Goal: Task Accomplishment & Management: Manage account settings

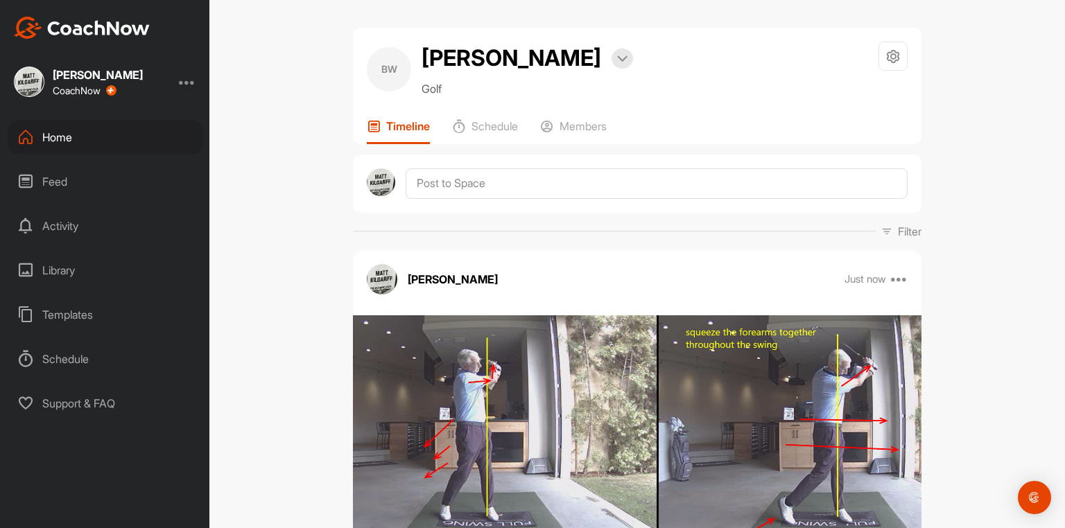
click at [63, 136] on div "Home" at bounding box center [106, 137] width 196 height 35
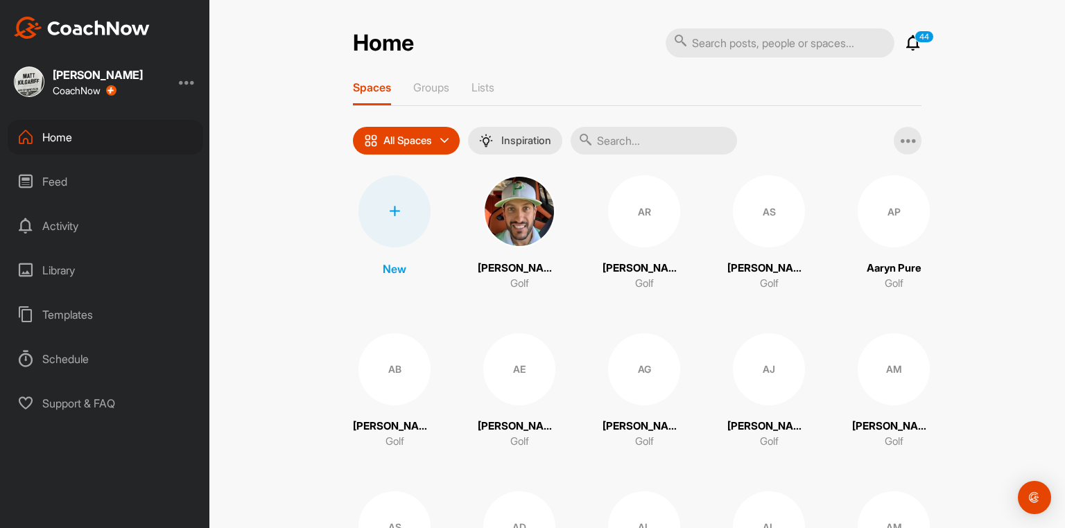
drag, startPoint x: 625, startPoint y: 152, endPoint x: 632, endPoint y: 150, distance: 7.1
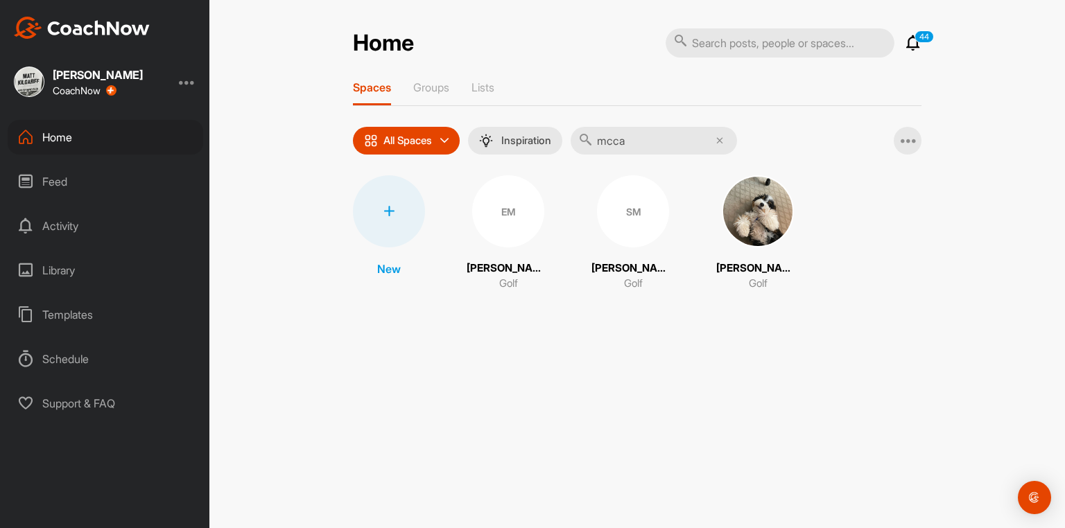
type input "mcca"
click at [630, 213] on div "SM" at bounding box center [633, 211] width 72 height 72
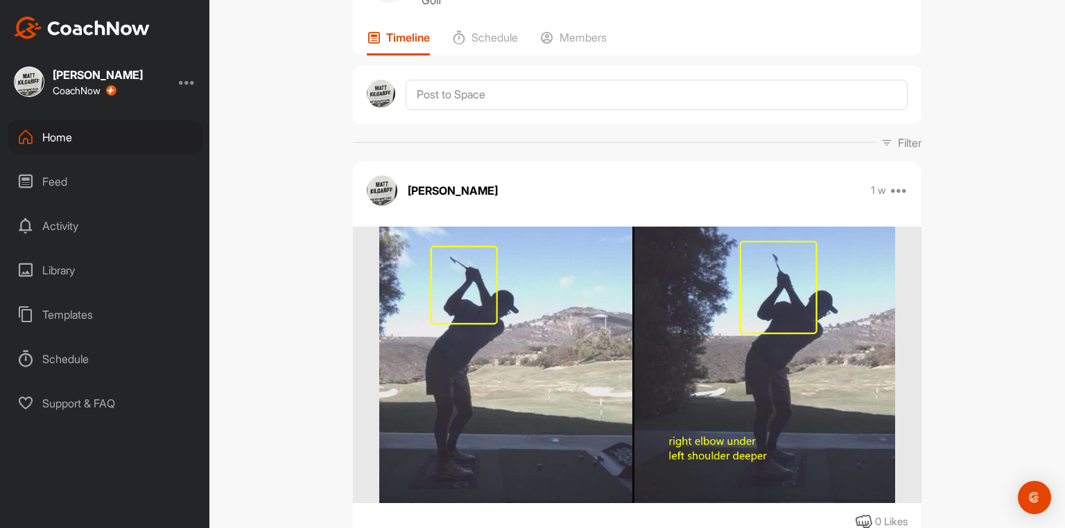
scroll to position [55, 0]
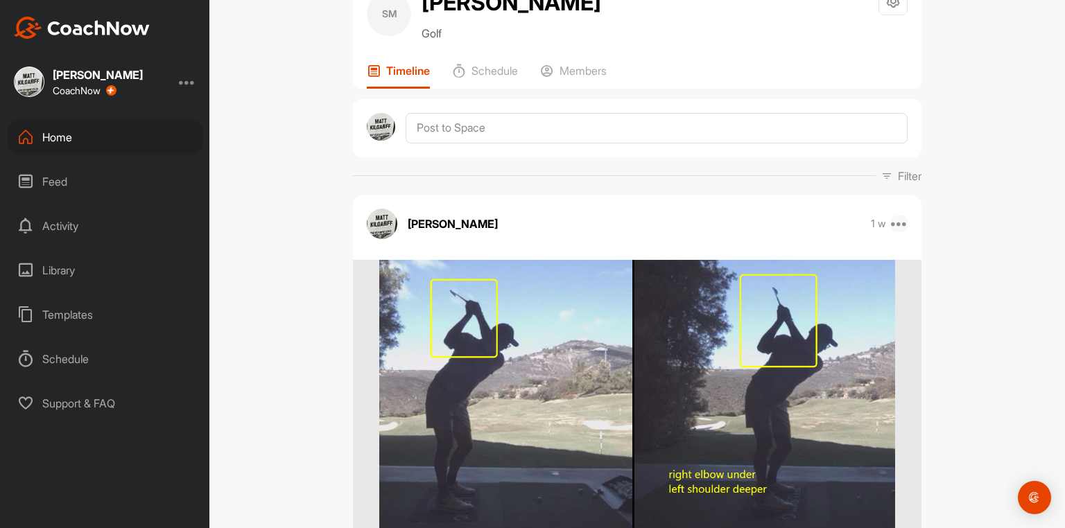
click at [900, 232] on icon at bounding box center [899, 224] width 17 height 17
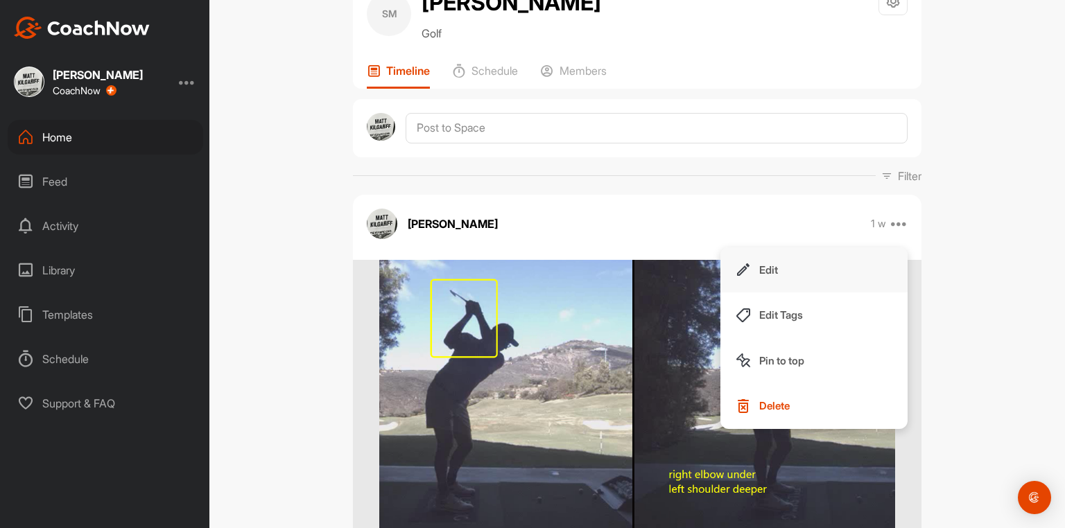
click at [779, 271] on button "Edit" at bounding box center [813, 271] width 187 height 46
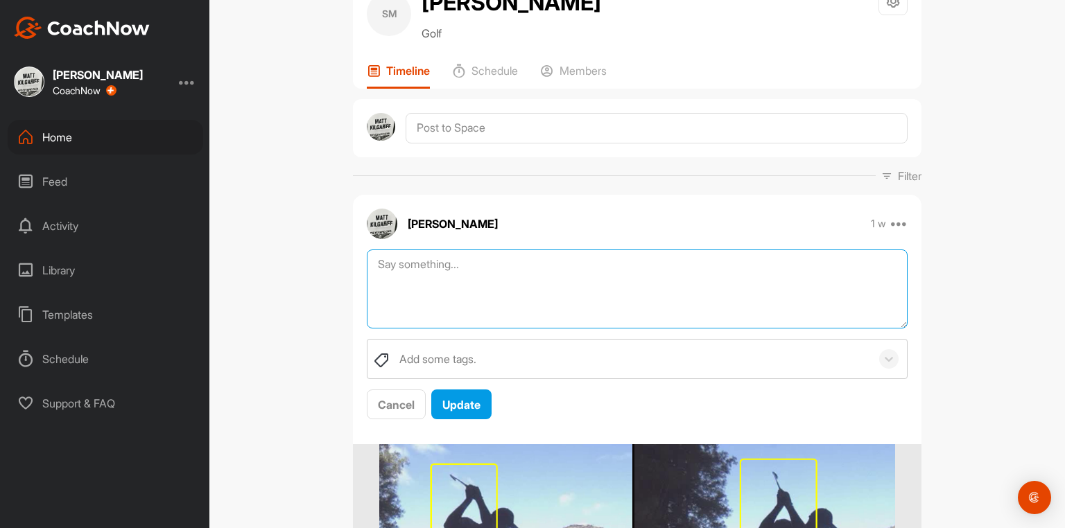
click at [555, 268] on textarea at bounding box center [637, 290] width 541 height 80
click at [539, 304] on textarea "when you hinge stay tall with the left shoulder left shoulder turns level on th…" at bounding box center [637, 290] width 541 height 80
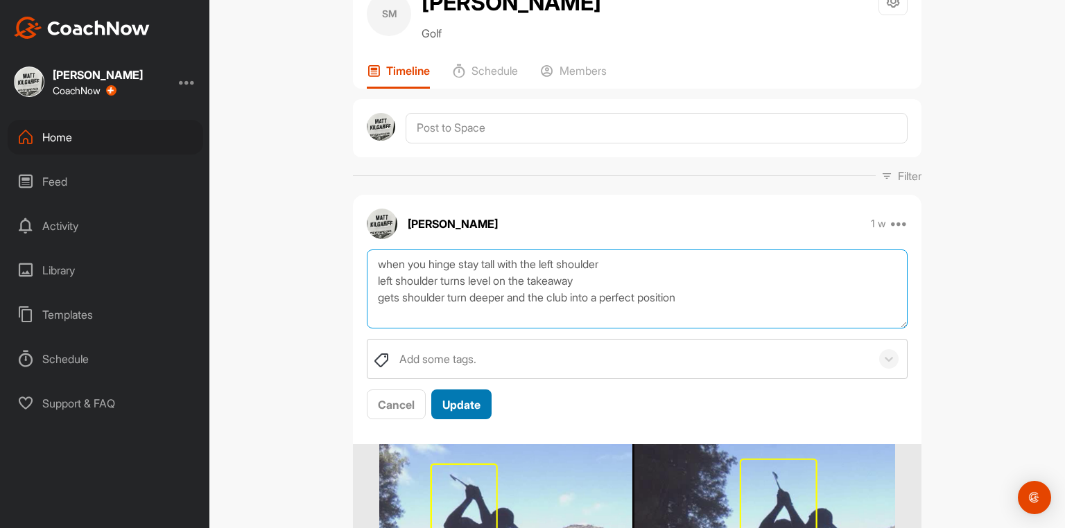
type textarea "when you hinge stay tall with the left shoulder left shoulder turns level on th…"
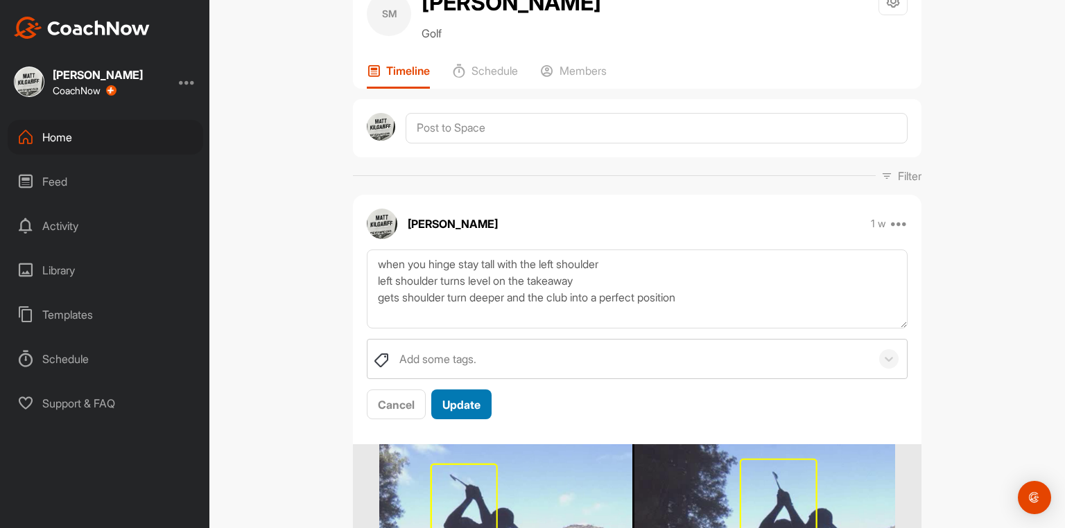
click at [449, 412] on span "Update" at bounding box center [461, 405] width 38 height 14
